Goal: Task Accomplishment & Management: Manage account settings

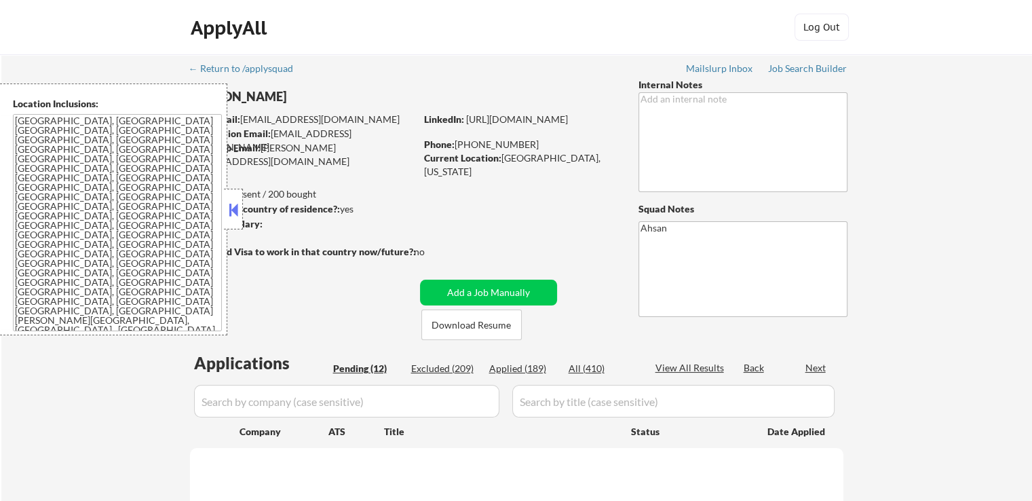
select select ""pending""
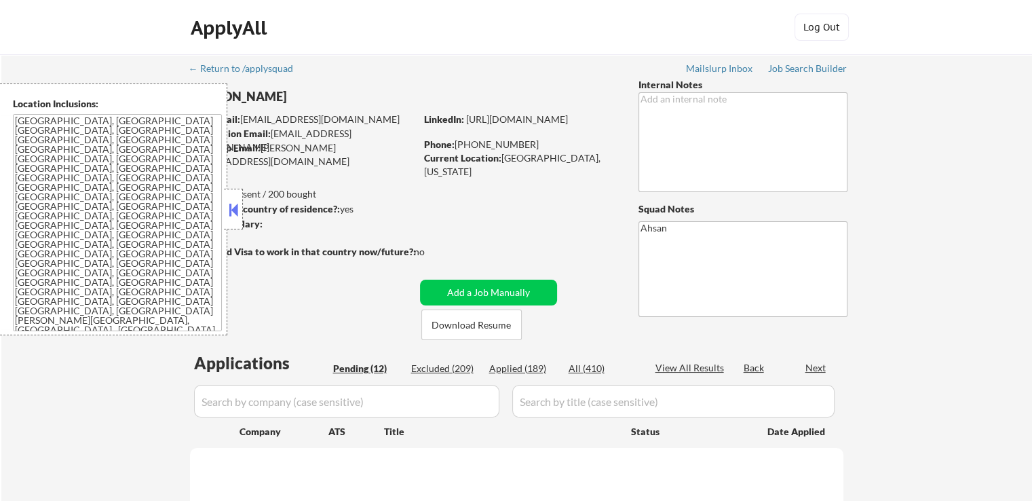
select select ""pending""
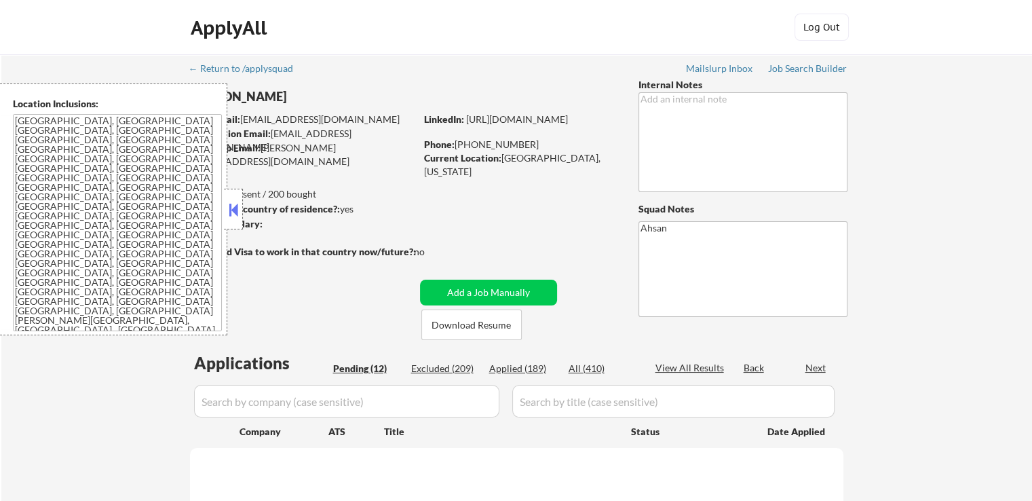
select select ""pending""
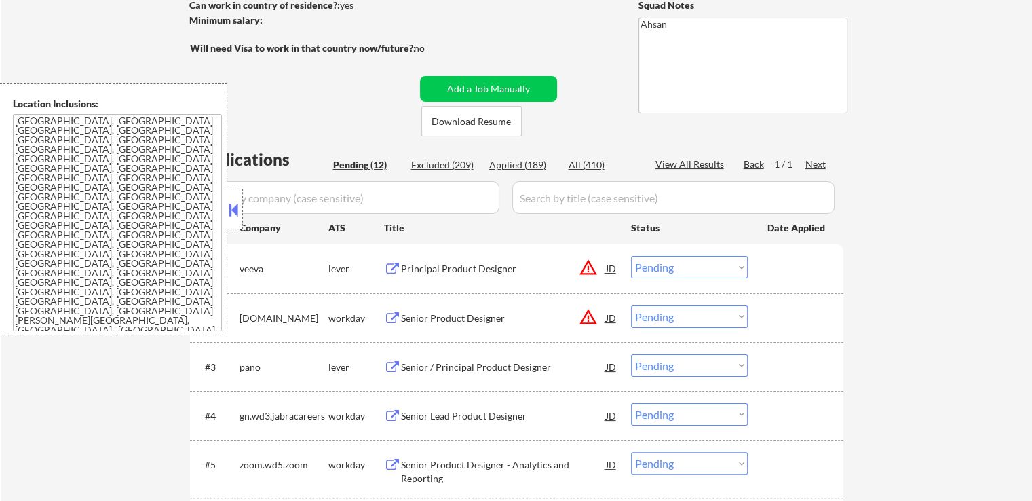
scroll to position [339, 0]
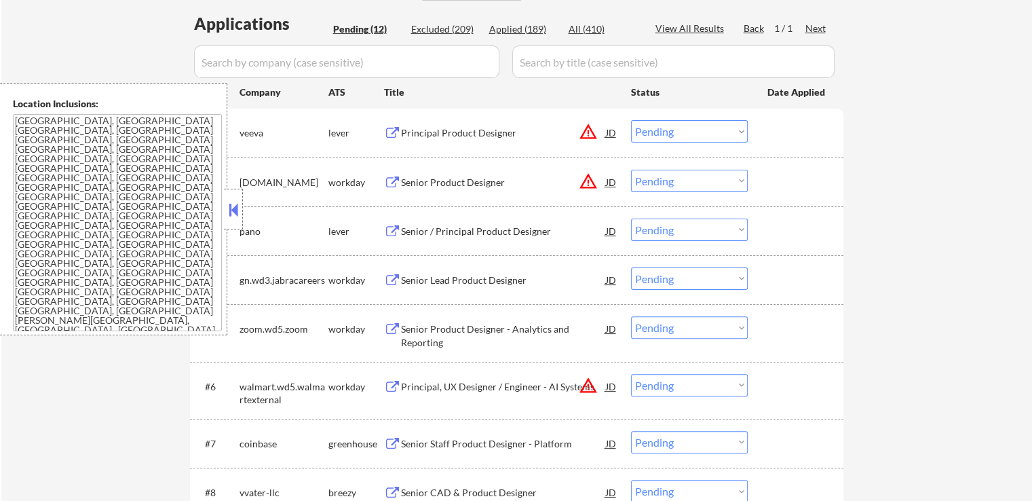
click at [672, 132] on select "Choose an option... Pending Applied Excluded (Questions) Excluded (Expired) Exc…" at bounding box center [689, 131] width 117 height 22
select select ""excluded__location_""
click at [631, 120] on select "Choose an option... Pending Applied Excluded (Questions) Excluded (Expired) Exc…" at bounding box center [689, 131] width 117 height 22
click at [681, 180] on select "Choose an option... Pending Applied Excluded (Questions) Excluded (Expired) Exc…" at bounding box center [689, 181] width 117 height 22
select select ""excluded__location_""
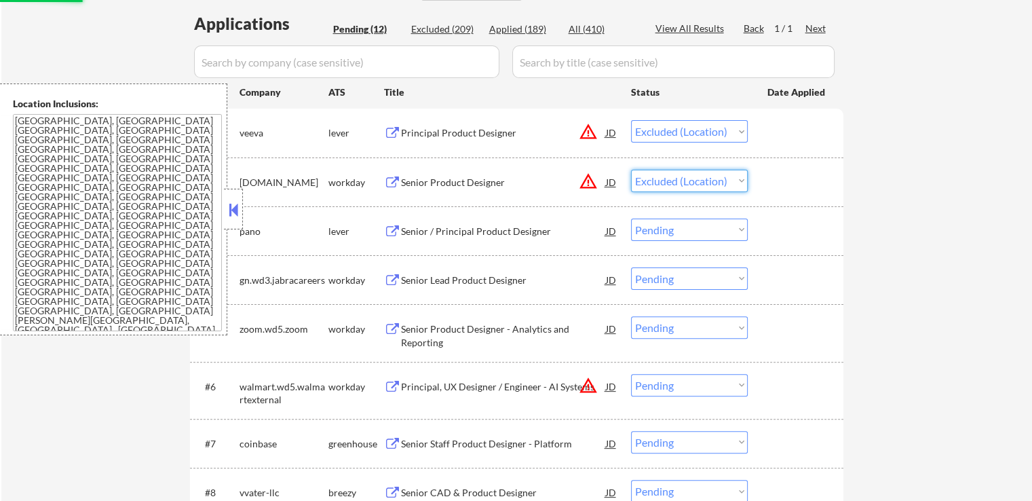
click at [631, 170] on select "Choose an option... Pending Applied Excluded (Questions) Excluded (Expired) Exc…" at bounding box center [689, 181] width 117 height 22
click at [947, 269] on div "← Return to /applysquad Mailslurp Inbox Job Search Builder [PERSON_NAME] User E…" at bounding box center [516, 244] width 1031 height 1058
select select ""pending""
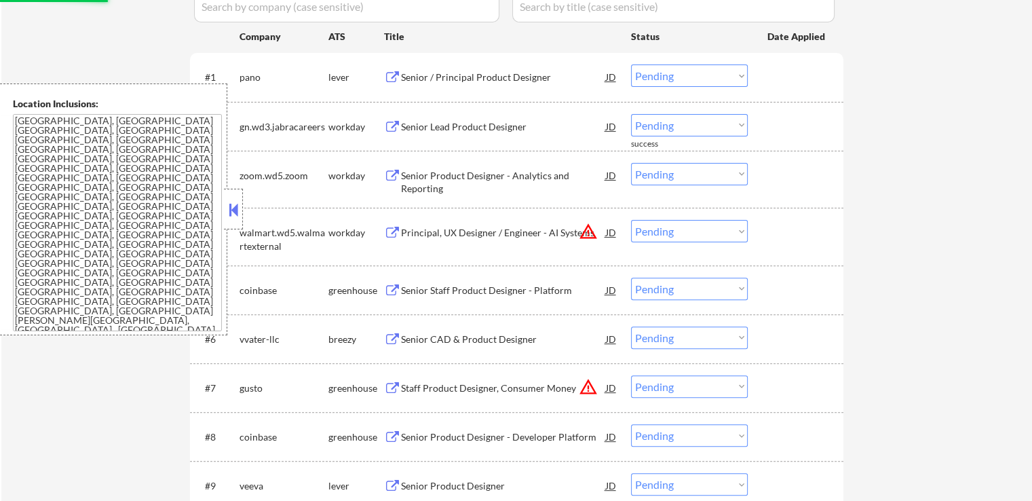
scroll to position [475, 0]
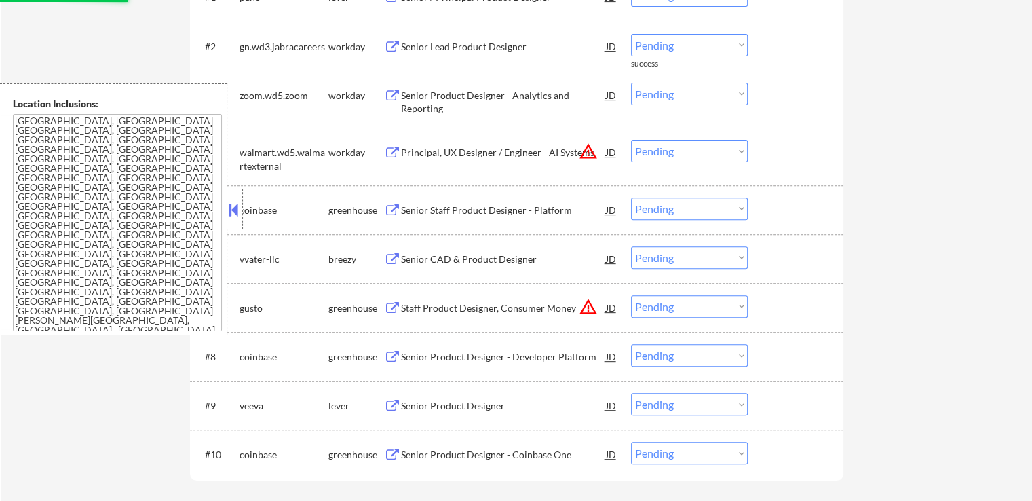
drag, startPoint x: 661, startPoint y: 155, endPoint x: 666, endPoint y: 160, distance: 7.2
click at [661, 155] on select "Choose an option... Pending Applied Excluded (Questions) Excluded (Expired) Exc…" at bounding box center [689, 151] width 117 height 22
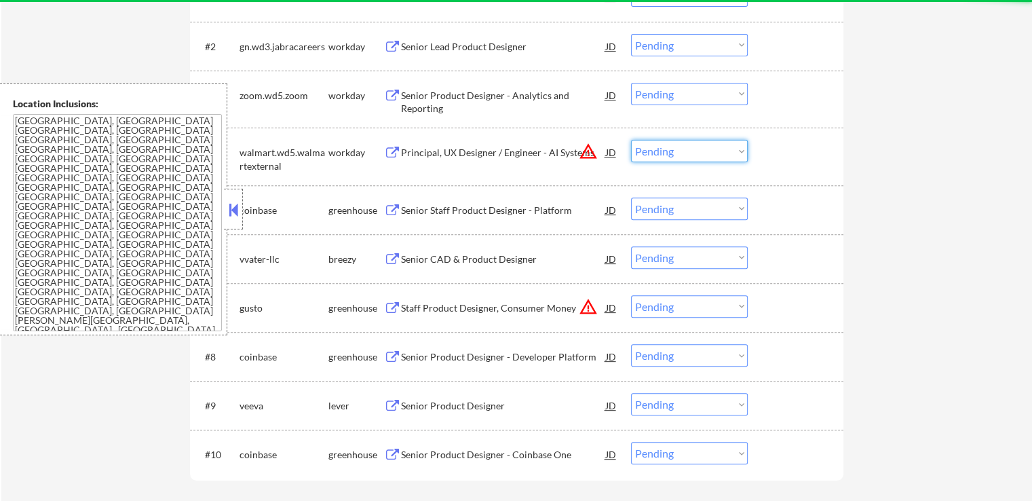
select select ""excluded__location_""
click at [631, 140] on select "Choose an option... Pending Applied Excluded (Questions) Excluded (Expired) Exc…" at bounding box center [689, 151] width 117 height 22
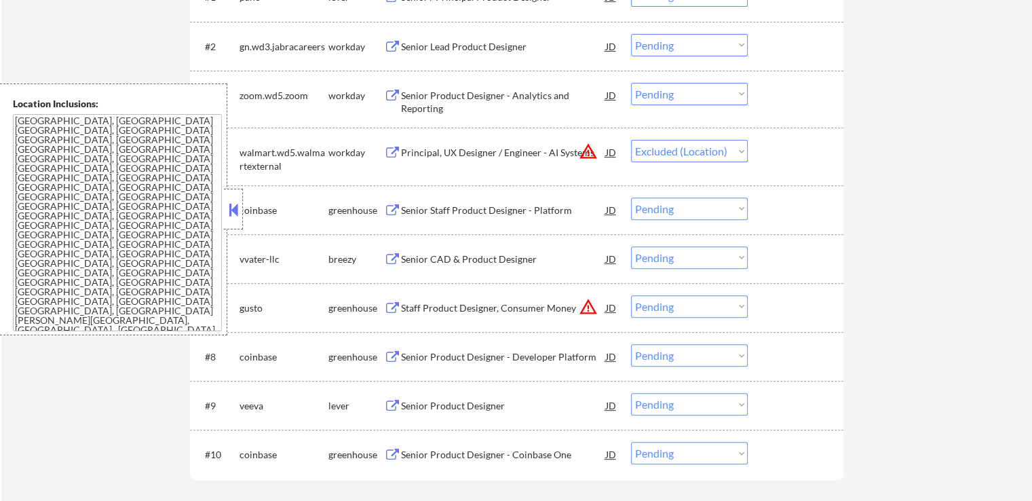
drag, startPoint x: 669, startPoint y: 308, endPoint x: 672, endPoint y: 316, distance: 7.9
click at [669, 308] on select "Choose an option... Pending Applied Excluded (Questions) Excluded (Expired) Exc…" at bounding box center [689, 306] width 117 height 22
select select ""excluded__location_""
click at [631, 295] on select "Choose an option... Pending Applied Excluded (Questions) Excluded (Expired) Exc…" at bounding box center [689, 306] width 117 height 22
click at [946, 236] on div "← Return to /applysquad Mailslurp Inbox Job Search Builder [PERSON_NAME] User E…" at bounding box center [516, 59] width 1031 height 960
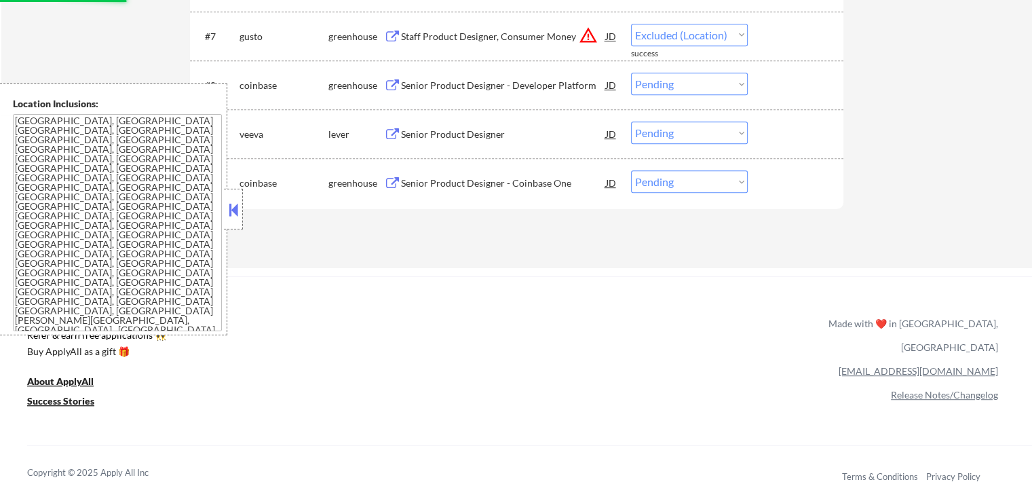
select select ""pending""
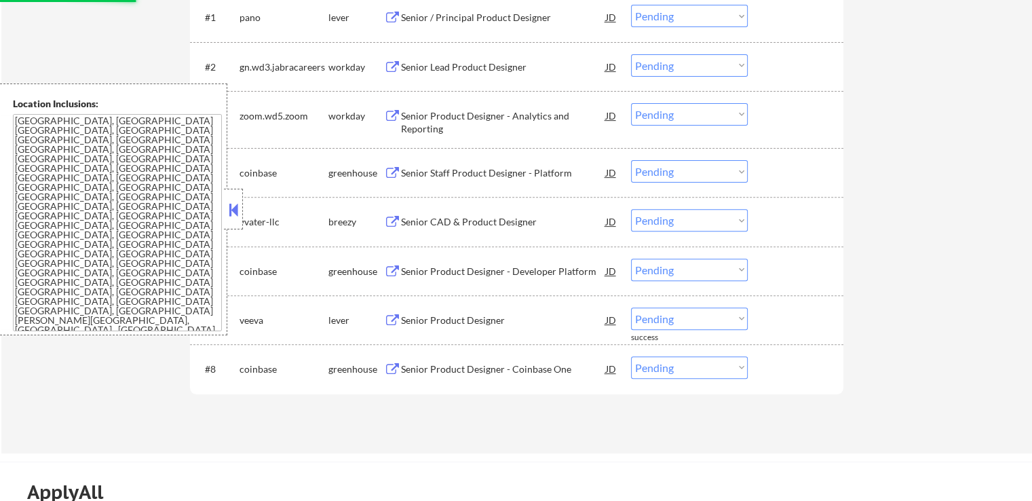
scroll to position [339, 0]
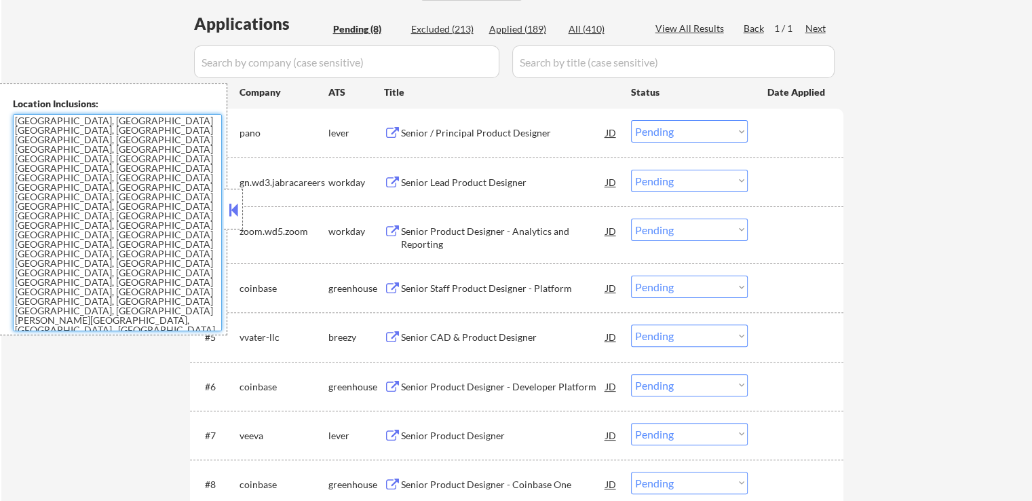
drag, startPoint x: 111, startPoint y: 196, endPoint x: 14, endPoint y: 110, distance: 130.3
click at [14, 110] on div "Location Inclusions: [GEOGRAPHIC_DATA], [GEOGRAPHIC_DATA] [GEOGRAPHIC_DATA], [G…" at bounding box center [113, 209] width 227 height 252
click at [140, 193] on textarea "[GEOGRAPHIC_DATA], [GEOGRAPHIC_DATA] [GEOGRAPHIC_DATA], [GEOGRAPHIC_DATA] [GEOG…" at bounding box center [117, 222] width 209 height 217
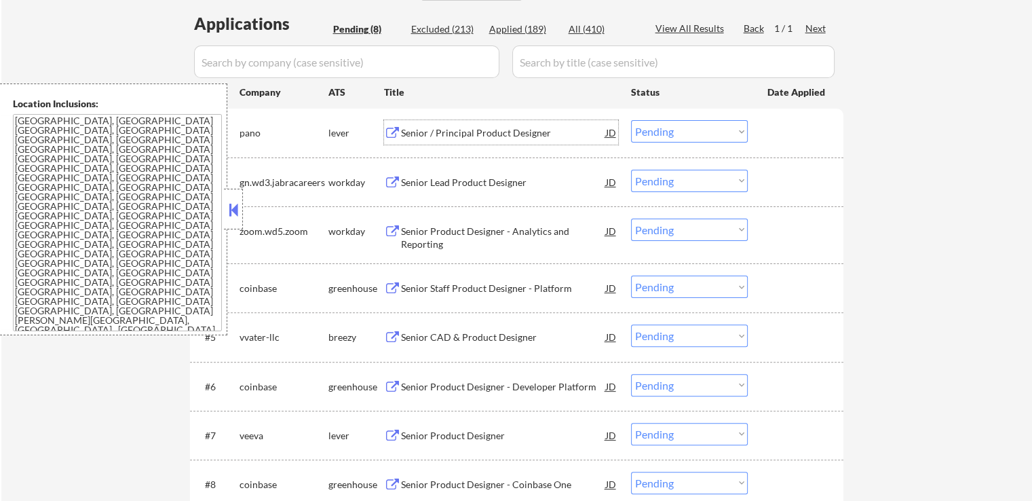
click at [453, 128] on div "Senior / Principal Product Designer" at bounding box center [503, 133] width 205 height 14
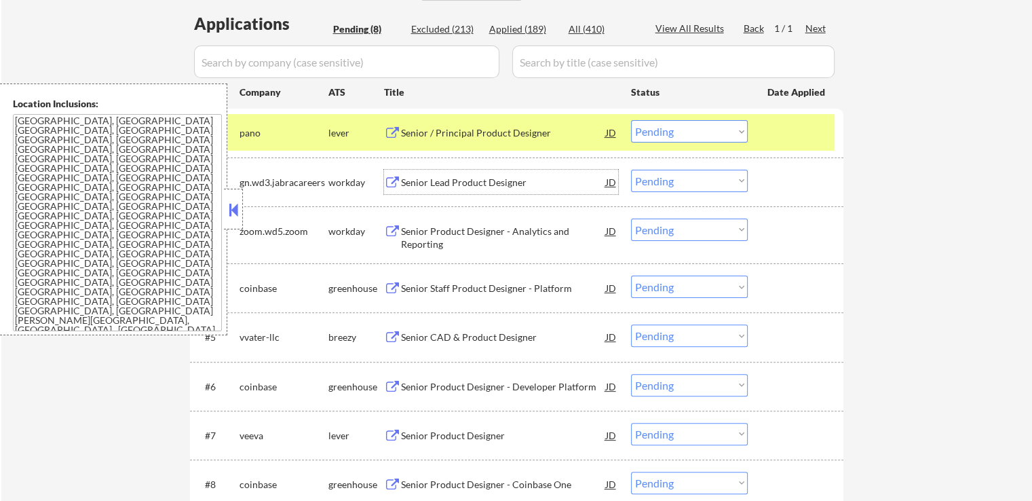
click at [490, 173] on div "Senior Lead Product Designer" at bounding box center [503, 182] width 205 height 24
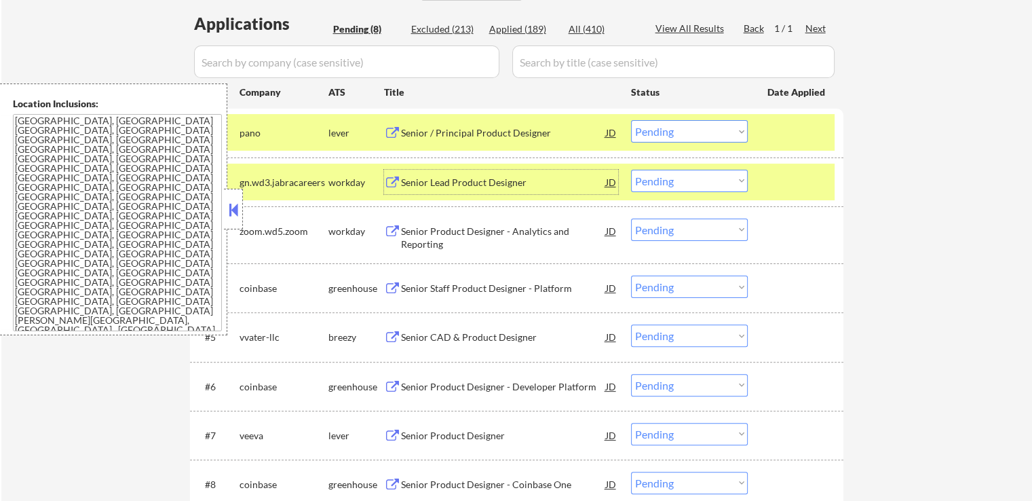
click at [637, 129] on select "Choose an option... Pending Applied Excluded (Questions) Excluded (Expired) Exc…" at bounding box center [689, 131] width 117 height 22
click at [631, 120] on select "Choose an option... Pending Applied Excluded (Questions) Excluded (Expired) Exc…" at bounding box center [689, 131] width 117 height 22
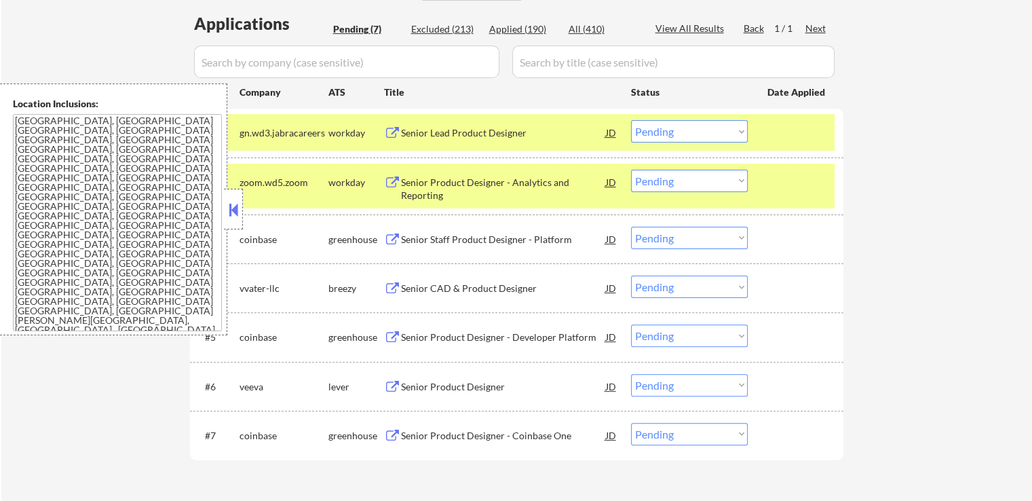
click at [523, 185] on div "Senior Product Designer - Analytics and Reporting" at bounding box center [503, 189] width 205 height 26
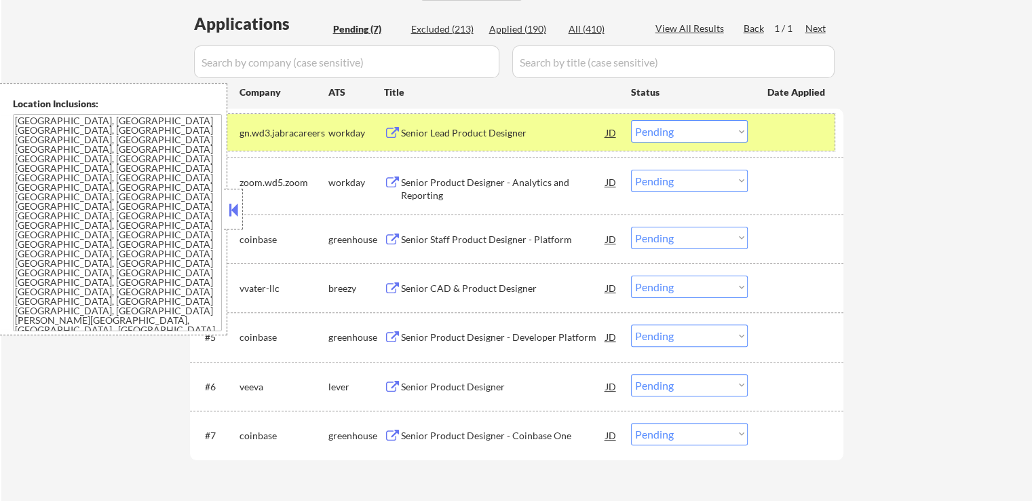
click at [497, 120] on div "#1 gn.wd3.jabracareers workday Senior Lead Product Designer JD warning_amber Ch…" at bounding box center [514, 132] width 641 height 37
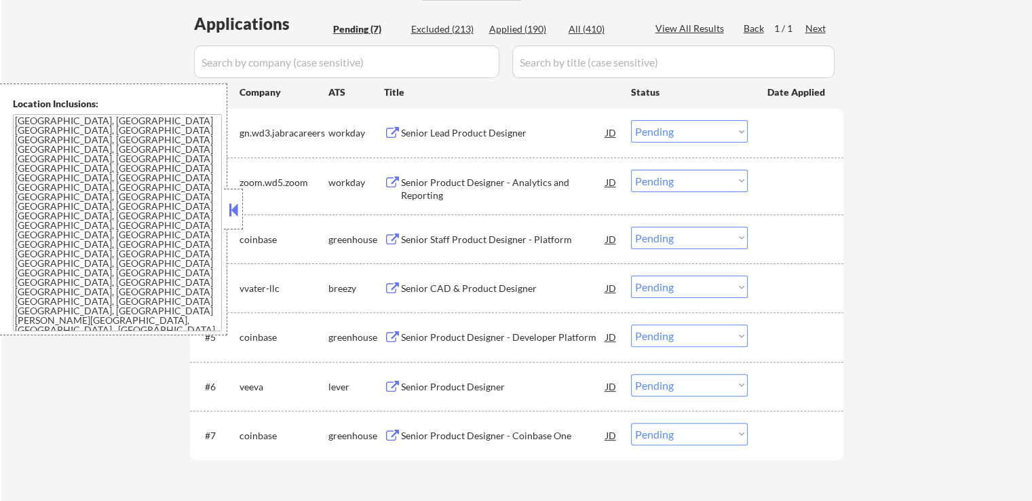
click at [475, 126] on div "Senior Lead Product Designer" at bounding box center [503, 133] width 205 height 14
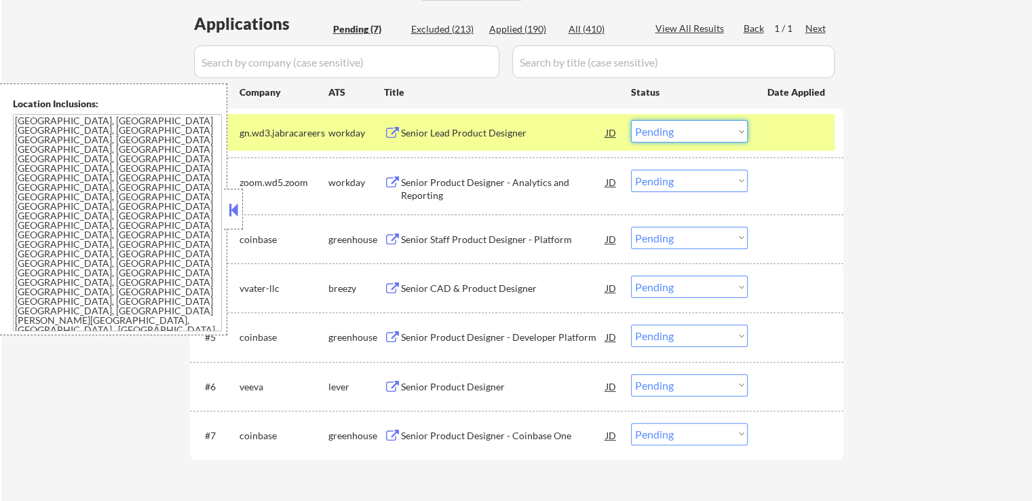
drag, startPoint x: 670, startPoint y: 134, endPoint x: 670, endPoint y: 141, distance: 7.5
click at [670, 134] on select "Choose an option... Pending Applied Excluded (Questions) Excluded (Expired) Exc…" at bounding box center [689, 131] width 117 height 22
click at [631, 120] on select "Choose an option... Pending Applied Excluded (Questions) Excluded (Expired) Exc…" at bounding box center [689, 131] width 117 height 22
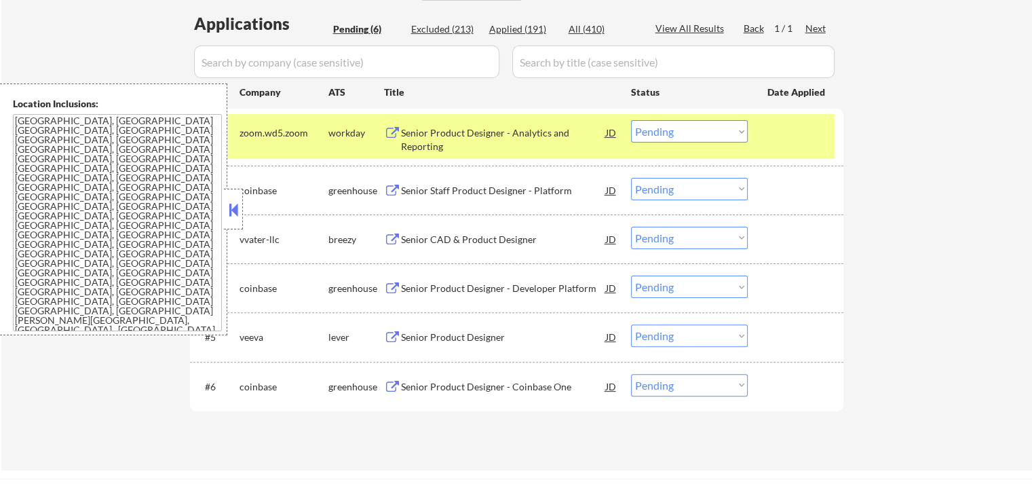
click at [512, 184] on div "Senior Staff Product Designer - Platform" at bounding box center [503, 191] width 205 height 14
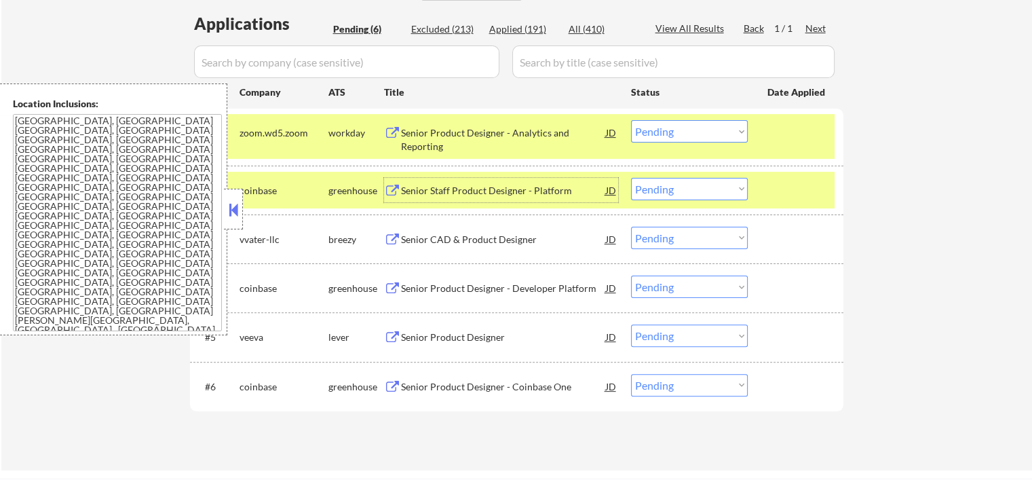
drag, startPoint x: 670, startPoint y: 127, endPoint x: 677, endPoint y: 137, distance: 12.6
click at [670, 127] on select "Choose an option... Pending Applied Excluded (Questions) Excluded (Expired) Exc…" at bounding box center [689, 131] width 117 height 22
click at [631, 120] on select "Choose an option... Pending Applied Excluded (Questions) Excluded (Expired) Exc…" at bounding box center [689, 131] width 117 height 22
click at [537, 234] on div "Senior CAD & Product Designer" at bounding box center [503, 240] width 205 height 14
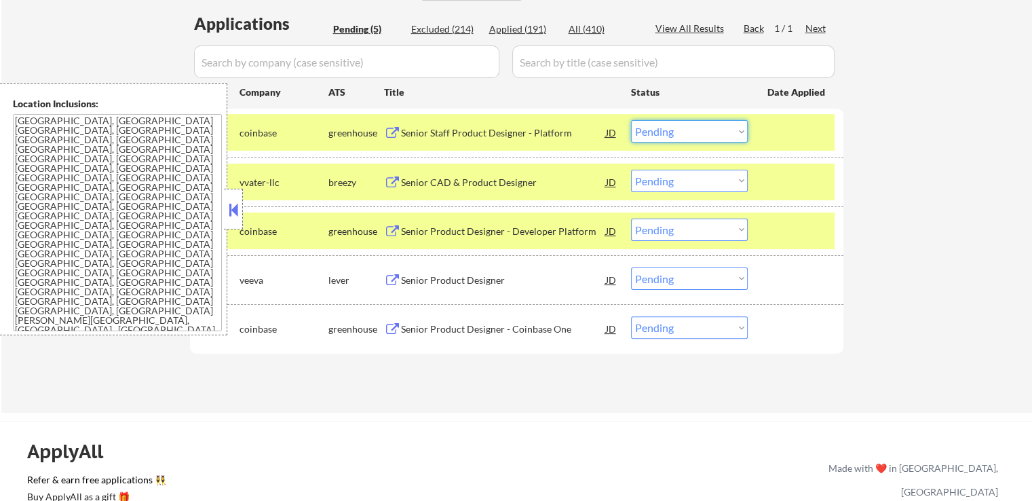
click at [681, 134] on select "Choose an option... Pending Applied Excluded (Questions) Excluded (Expired) Exc…" at bounding box center [689, 131] width 117 height 22
click at [631, 120] on select "Choose an option... Pending Applied Excluded (Questions) Excluded (Expired) Exc…" at bounding box center [689, 131] width 117 height 22
click at [526, 229] on div "Senior Product Designer - Developer Platform" at bounding box center [503, 232] width 205 height 14
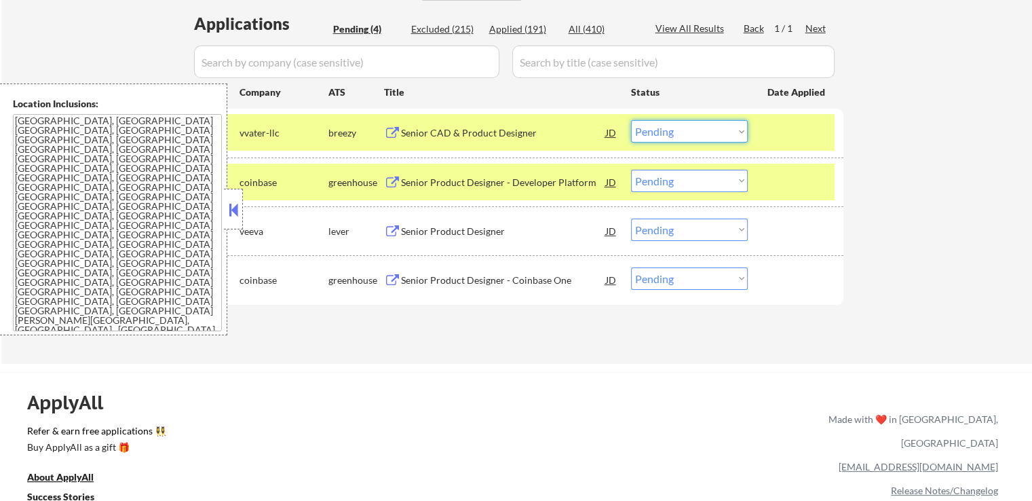
drag, startPoint x: 657, startPoint y: 126, endPoint x: 668, endPoint y: 140, distance: 17.9
click at [659, 130] on select "Choose an option... Pending Applied Excluded (Questions) Excluded (Expired) Exc…" at bounding box center [689, 131] width 117 height 22
click at [631, 120] on select "Choose an option... Pending Applied Excluded (Questions) Excluded (Expired) Exc…" at bounding box center [689, 131] width 117 height 22
click at [537, 233] on div "Senior Product Designer" at bounding box center [503, 232] width 205 height 14
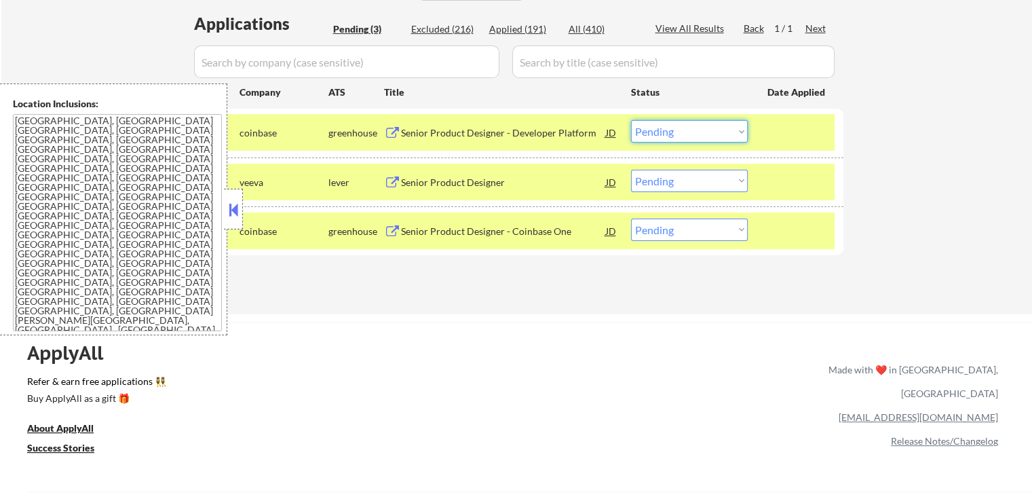
click at [671, 128] on select "Choose an option... Pending Applied Excluded (Questions) Excluded (Expired) Exc…" at bounding box center [689, 131] width 117 height 22
click at [631, 120] on select "Choose an option... Pending Applied Excluded (Questions) Excluded (Expired) Exc…" at bounding box center [689, 131] width 117 height 22
click at [512, 233] on div "Senior Product Designer - Coinbase One" at bounding box center [503, 232] width 205 height 14
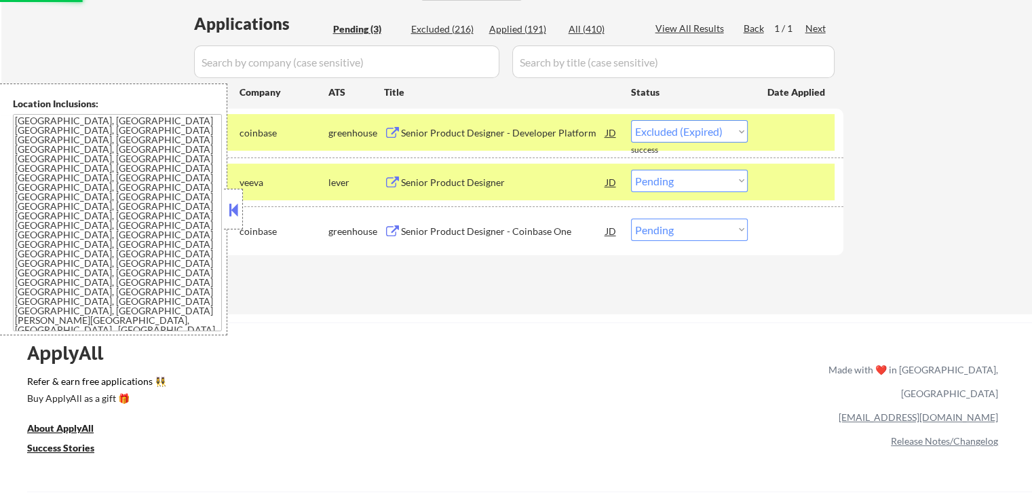
select select ""pending""
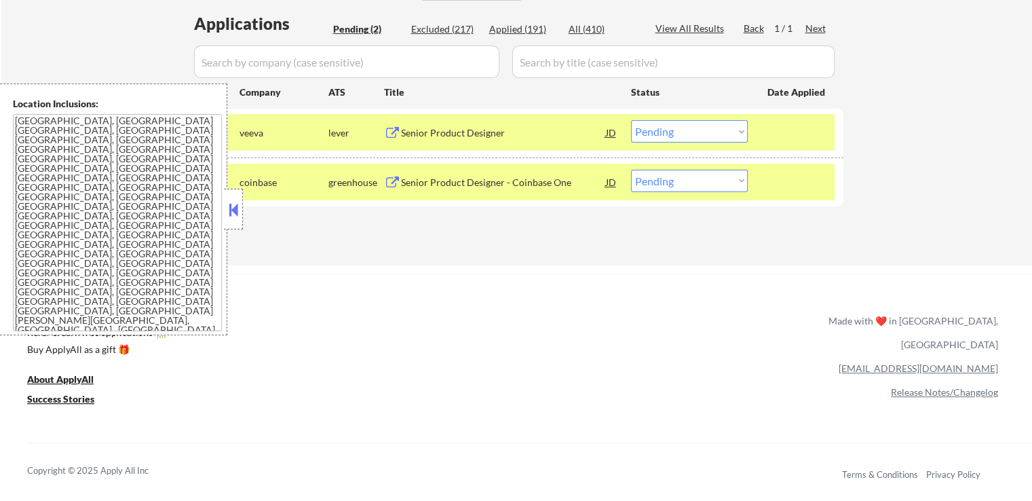
click at [679, 188] on select "Choose an option... Pending Applied Excluded (Questions) Excluded (Expired) Exc…" at bounding box center [689, 181] width 117 height 22
select select ""excluded__expired_""
click at [631, 170] on select "Choose an option... Pending Applied Excluded (Questions) Excluded (Expired) Exc…" at bounding box center [689, 181] width 117 height 22
drag, startPoint x: 667, startPoint y: 259, endPoint x: 679, endPoint y: 63, distance: 195.8
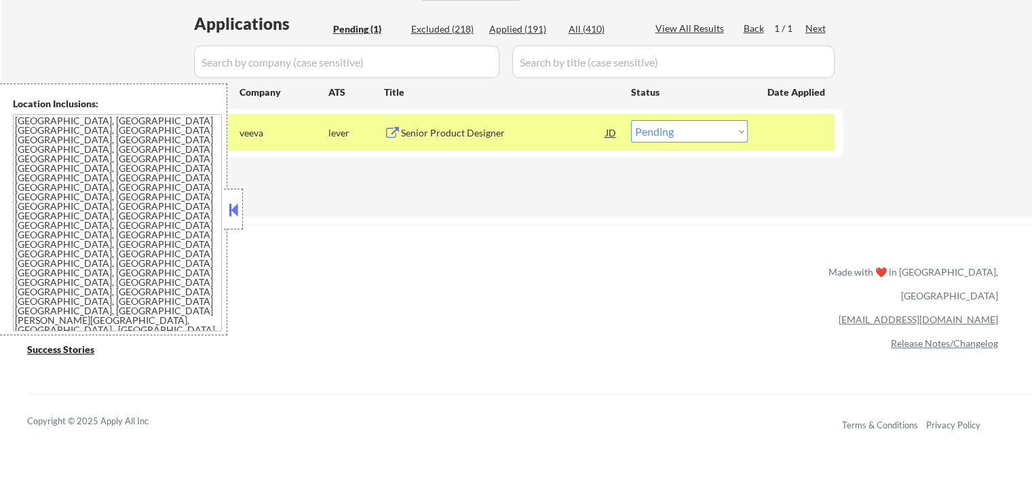
click at [653, 136] on select "Choose an option... Pending Applied Excluded (Questions) Excluded (Expired) Exc…" at bounding box center [689, 131] width 117 height 22
select select ""applied""
click at [631, 120] on select "Choose an option... Pending Applied Excluded (Questions) Excluded (Expired) Exc…" at bounding box center [689, 131] width 117 height 22
